Goal: Check status: Check status

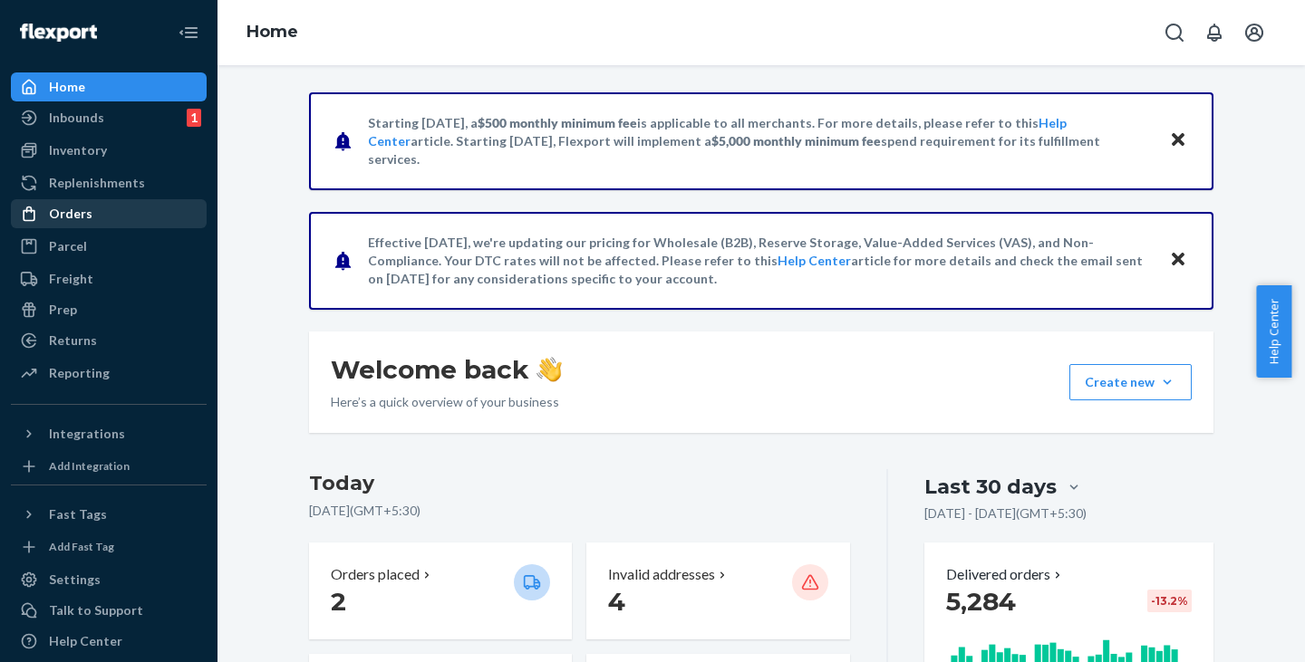
click at [84, 217] on div "Orders" at bounding box center [70, 214] width 43 height 18
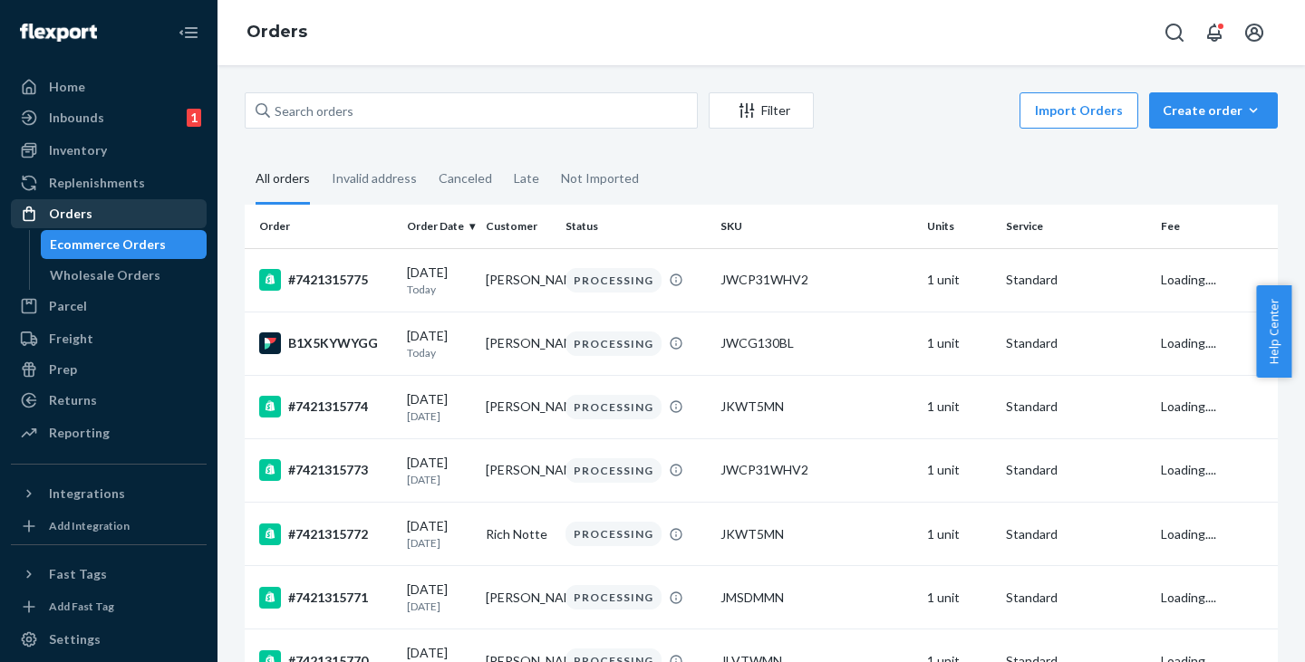
click at [84, 217] on div "Orders" at bounding box center [70, 214] width 43 height 18
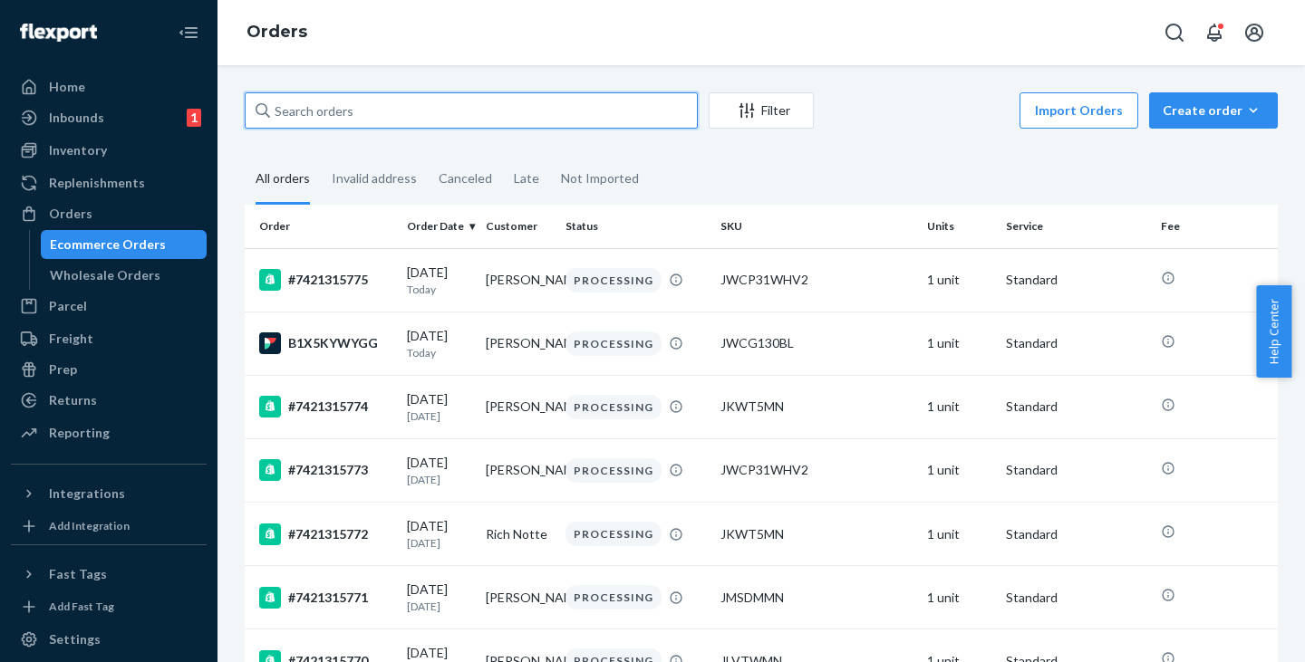
click at [368, 126] on input "text" at bounding box center [471, 110] width 453 height 36
paste input "[PERSON_NAME]"
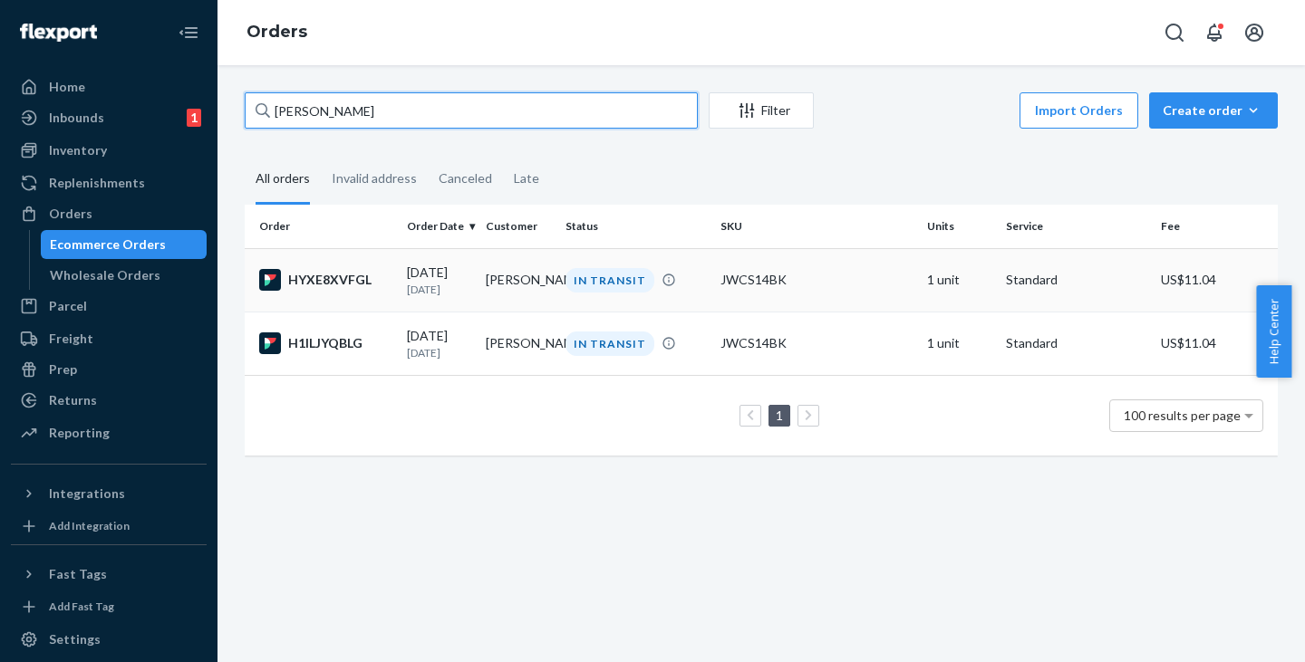
type input "[PERSON_NAME]"
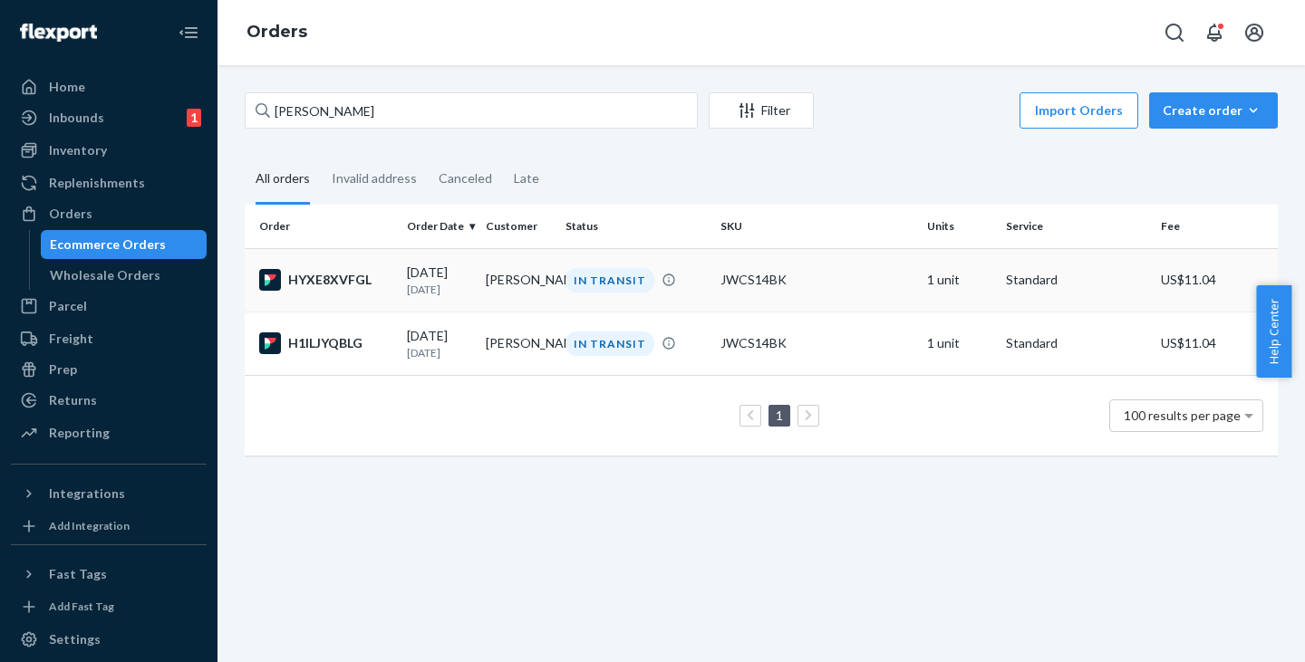
click at [468, 285] on p "[DATE]" at bounding box center [439, 289] width 64 height 15
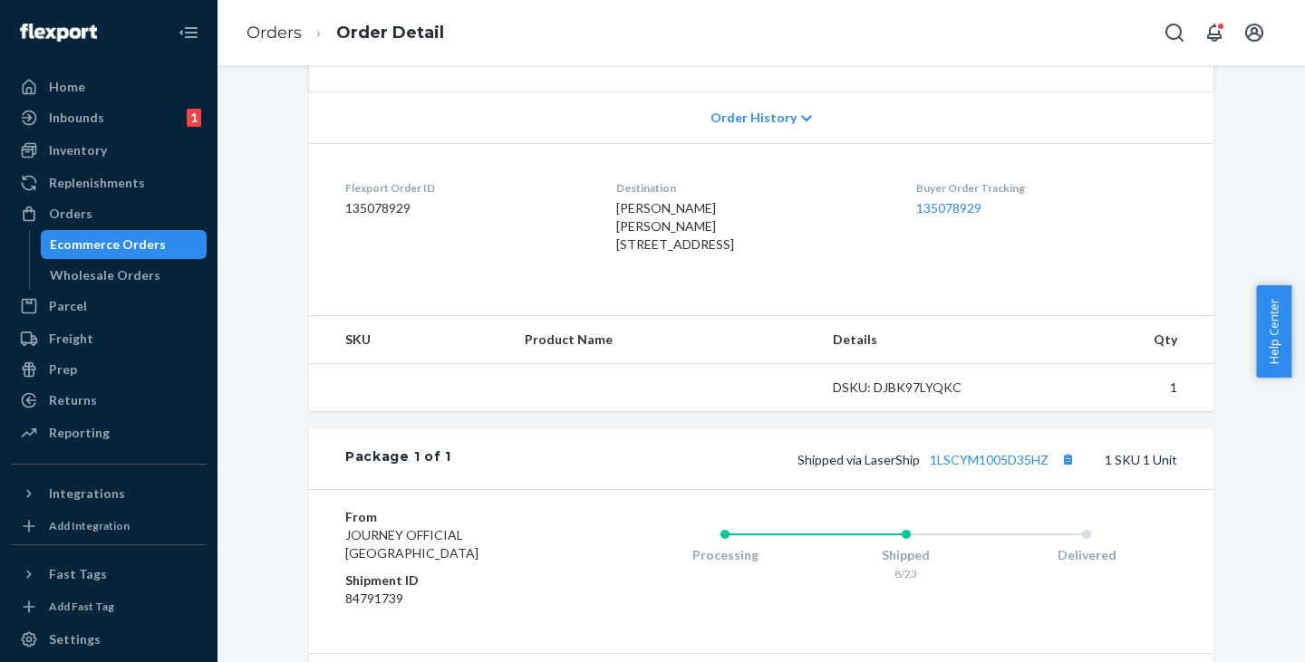
scroll to position [364, 0]
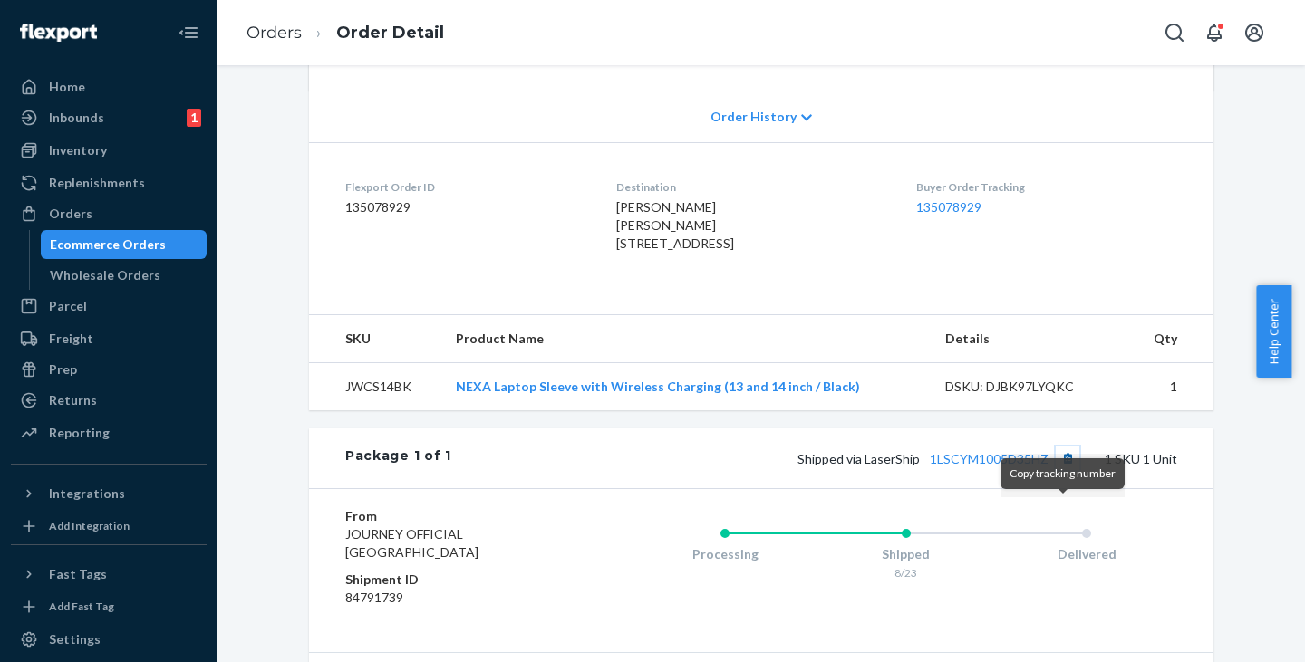
click at [1060, 470] on button "Copy tracking number" at bounding box center [1068, 459] width 24 height 24
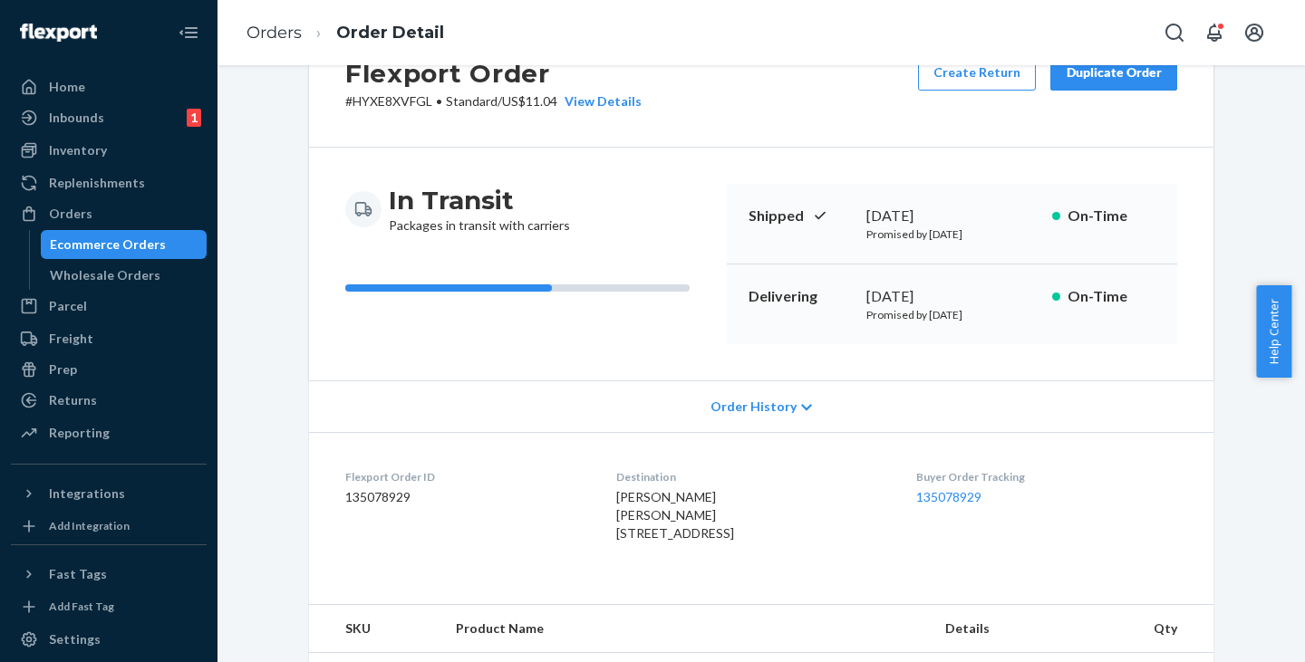
scroll to position [0, 0]
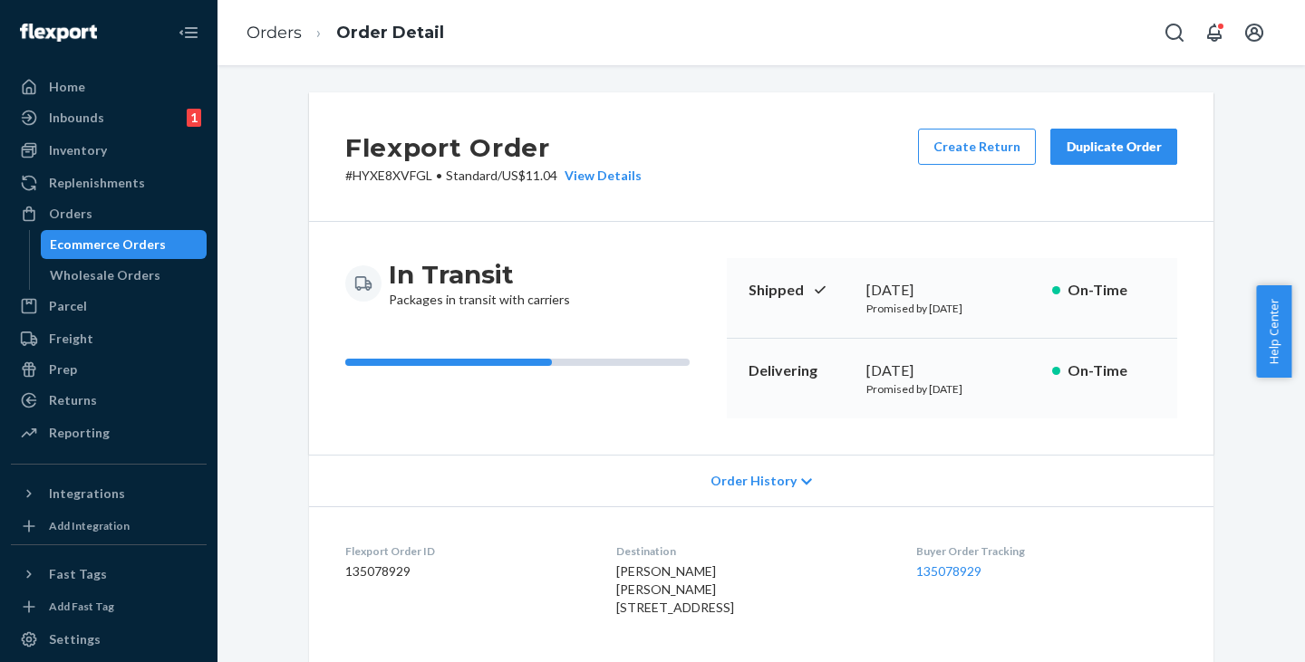
click at [394, 171] on p "# HYXE8XVFGL • Standard / US$11.04 View Details" at bounding box center [493, 176] width 296 height 18
copy p "HYXE8XVFGL"
click at [123, 238] on div "Ecommerce Orders" at bounding box center [108, 245] width 116 height 18
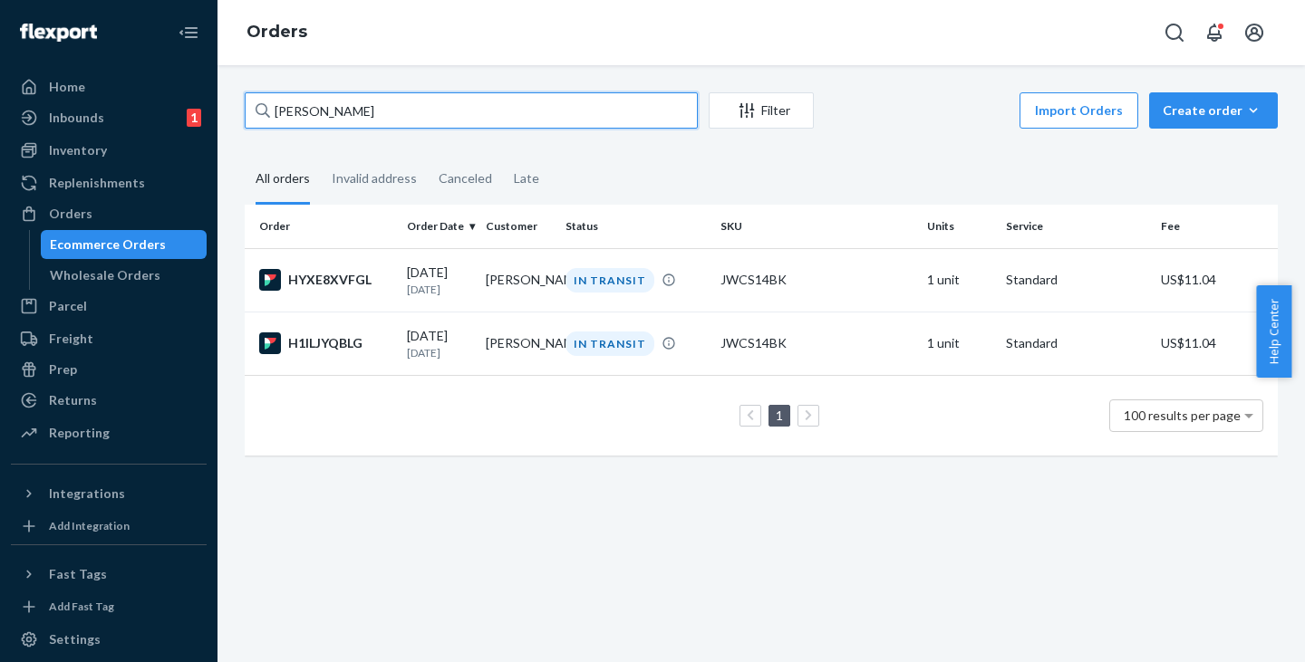
click at [420, 110] on input "[PERSON_NAME]" at bounding box center [471, 110] width 453 height 36
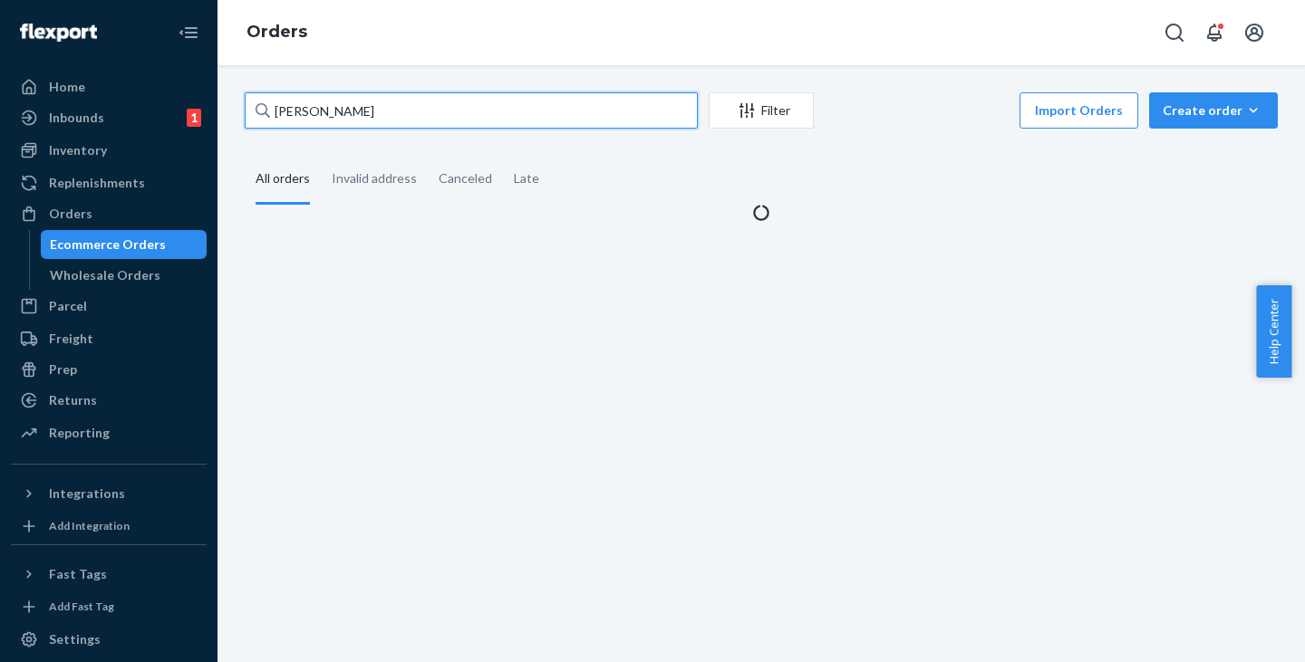
type input "J"
paste input "[PERSON_NAME]"
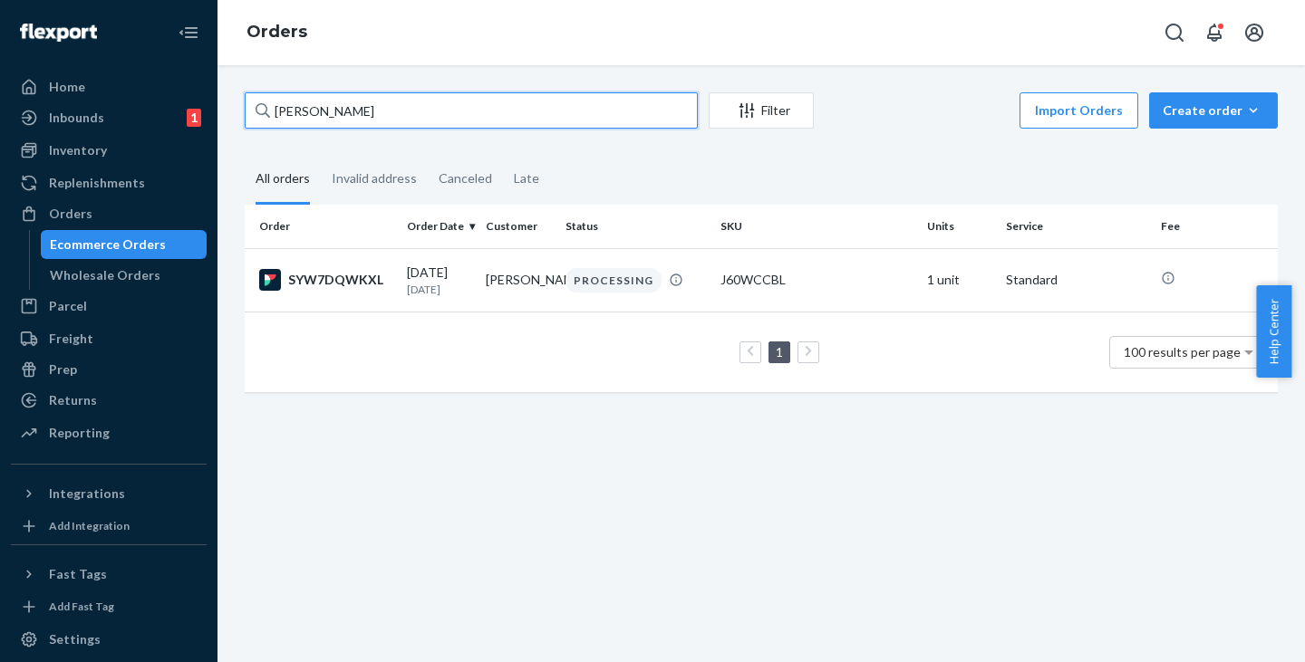
type input "[PERSON_NAME]"
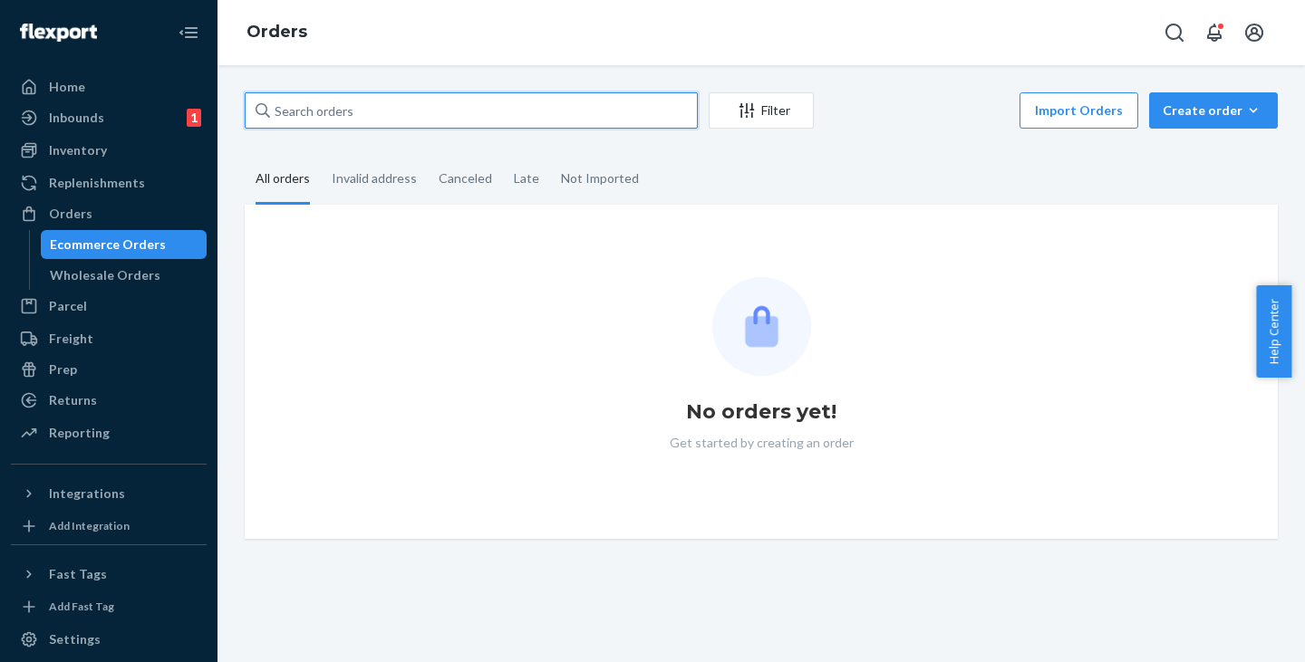
click at [416, 117] on input "text" at bounding box center [471, 110] width 453 height 36
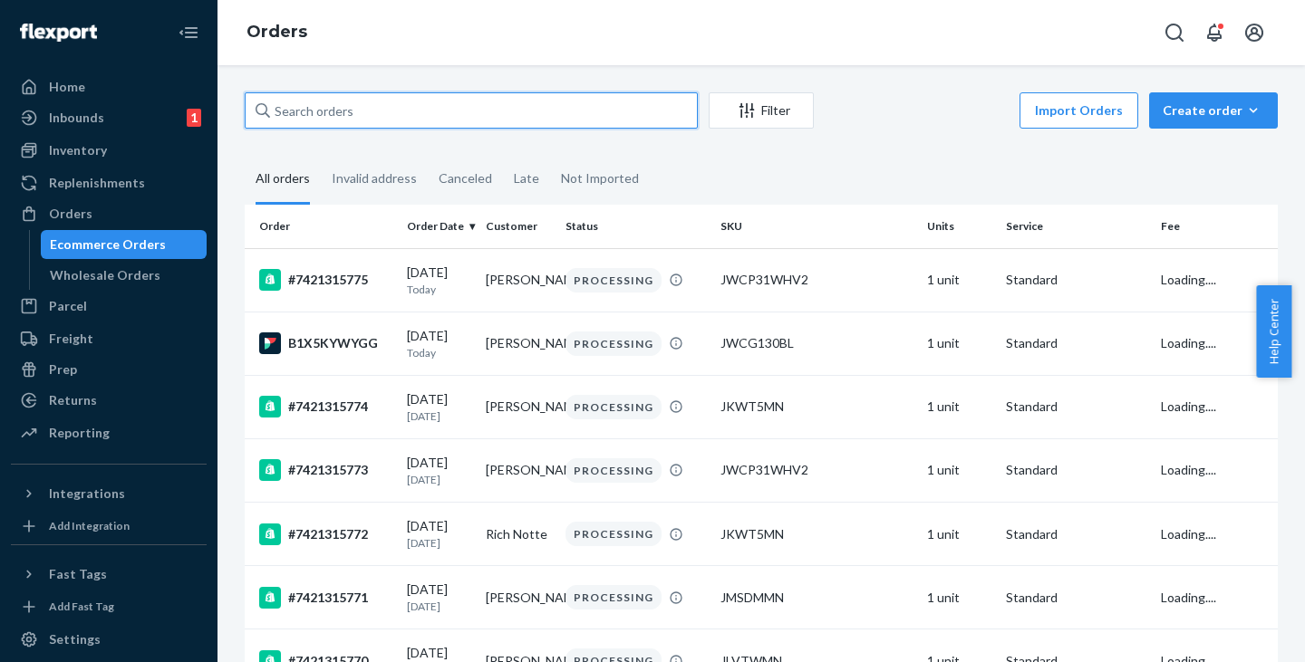
paste input "[PERSON_NAME]"
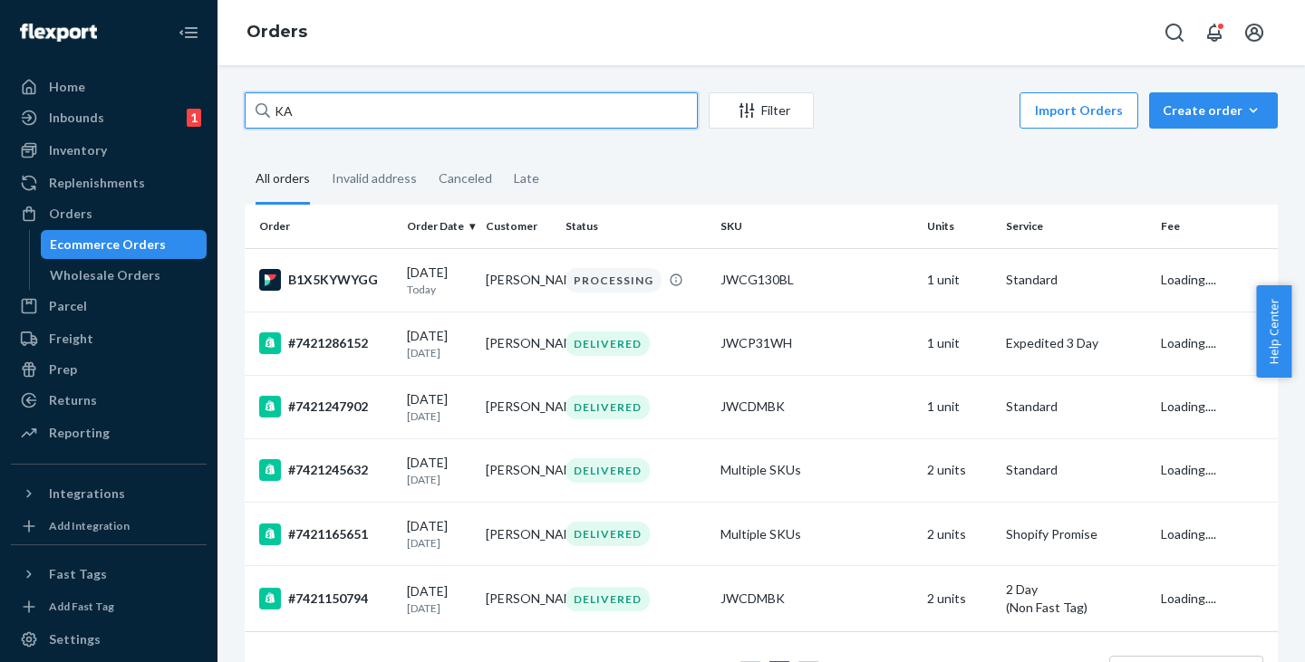
type input "K"
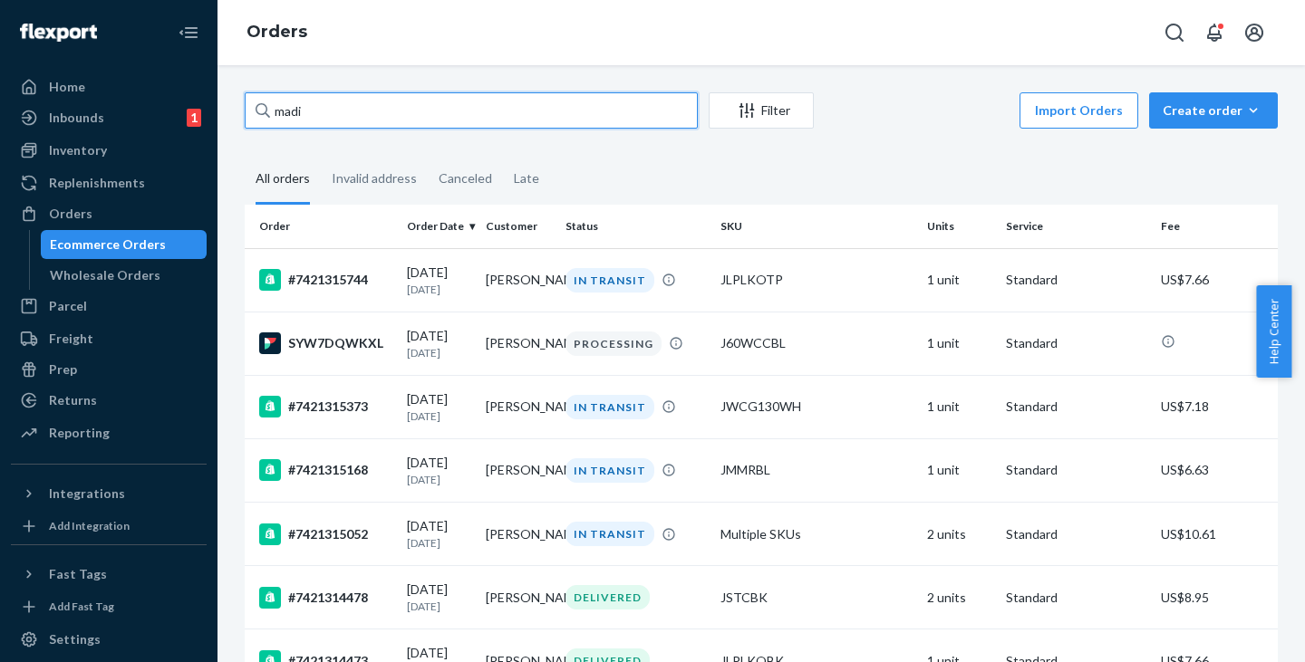
type input "madi"
